Goal: Use online tool/utility: Use online tool/utility

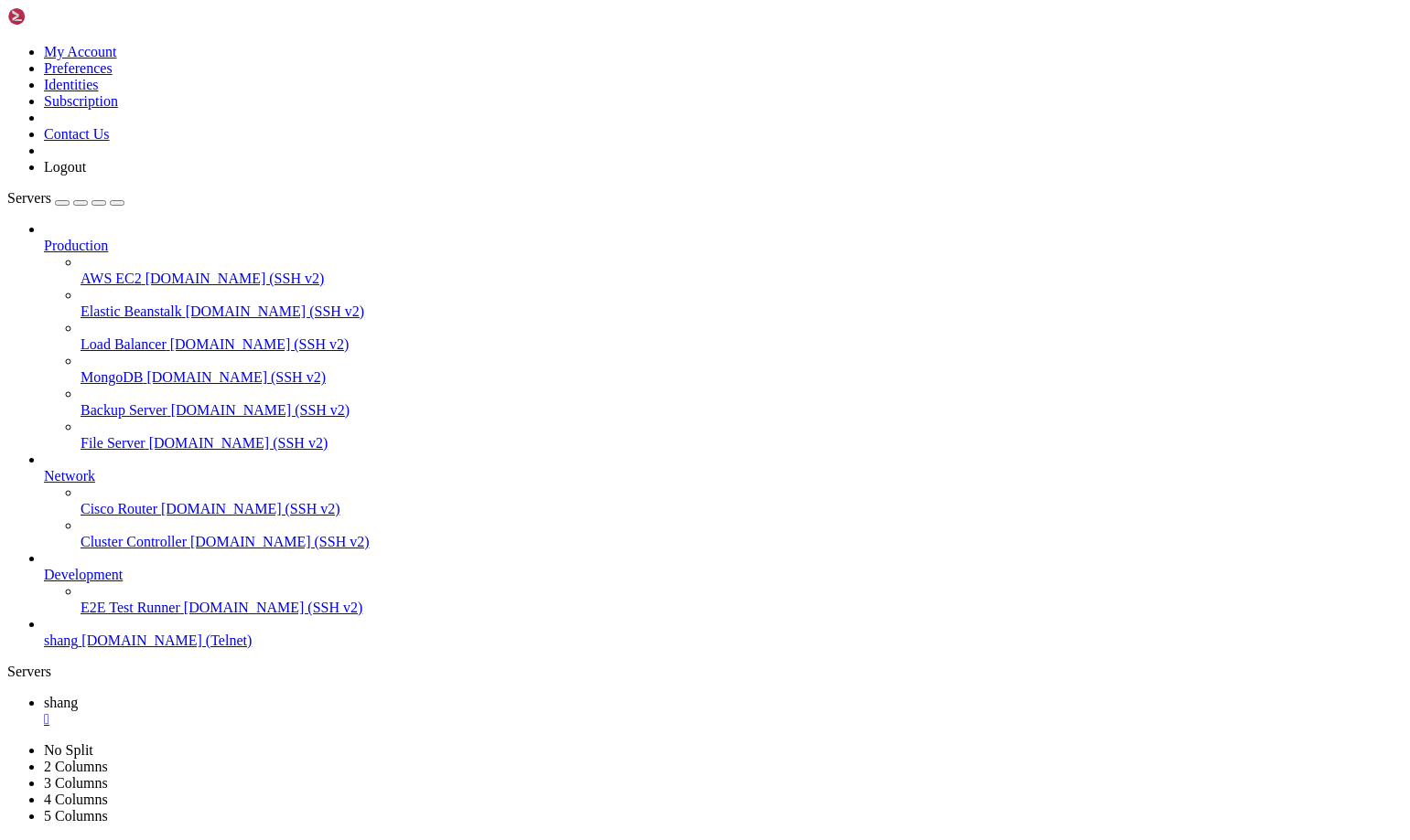
scroll to position [22523, 0]
drag, startPoint x: 956, startPoint y: 1404, endPoint x: 1026, endPoint y: 1453, distance: 85.4
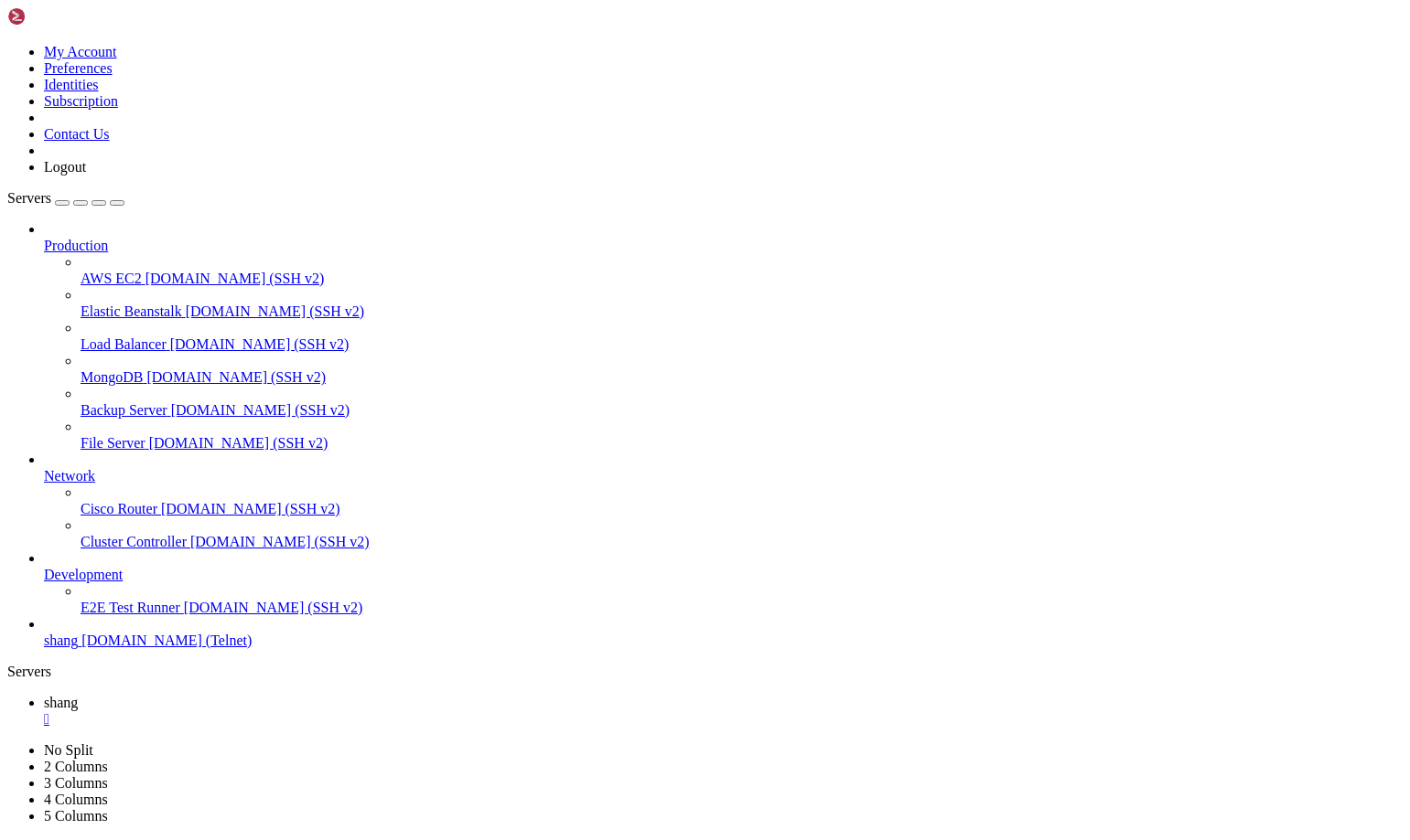
click at [118, 337] on span "Load Balancer" at bounding box center [123, 344] width 86 height 15
click at [78, 695] on span "shang" at bounding box center [61, 703] width 34 height 15
drag, startPoint x: 1164, startPoint y: 1661, endPoint x: 1171, endPoint y: 1669, distance: 10.6
